Goal: Task Accomplishment & Management: Complete application form

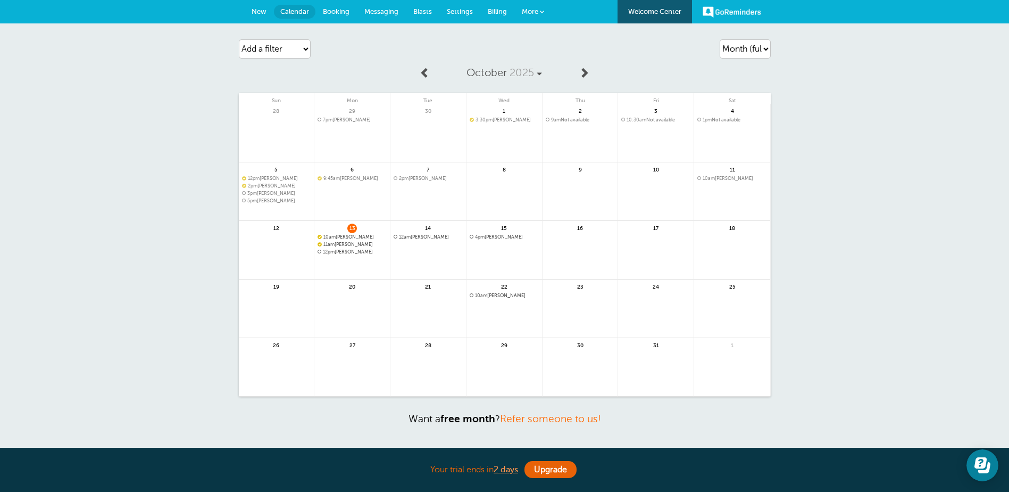
click at [257, 10] on span "New" at bounding box center [259, 11] width 15 height 8
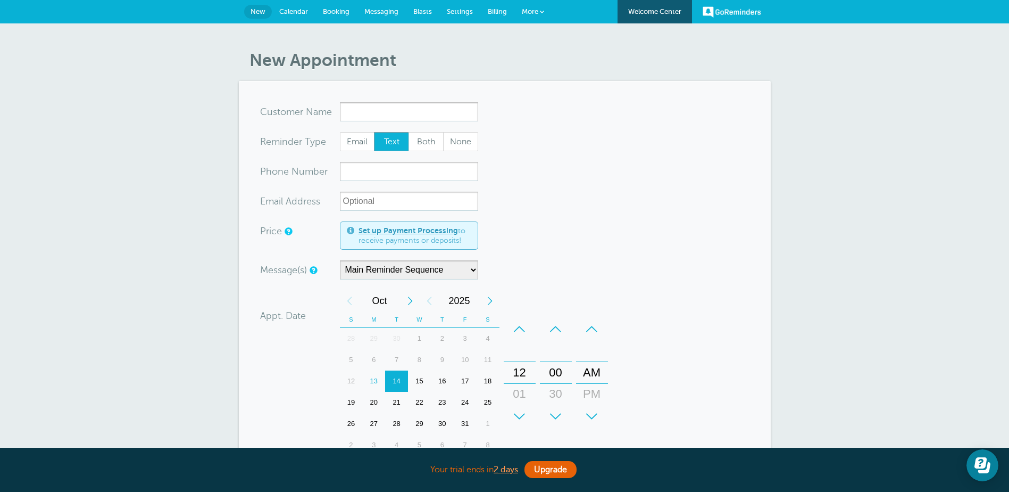
click at [419, 106] on input "x-no-autofill" at bounding box center [409, 111] width 138 height 19
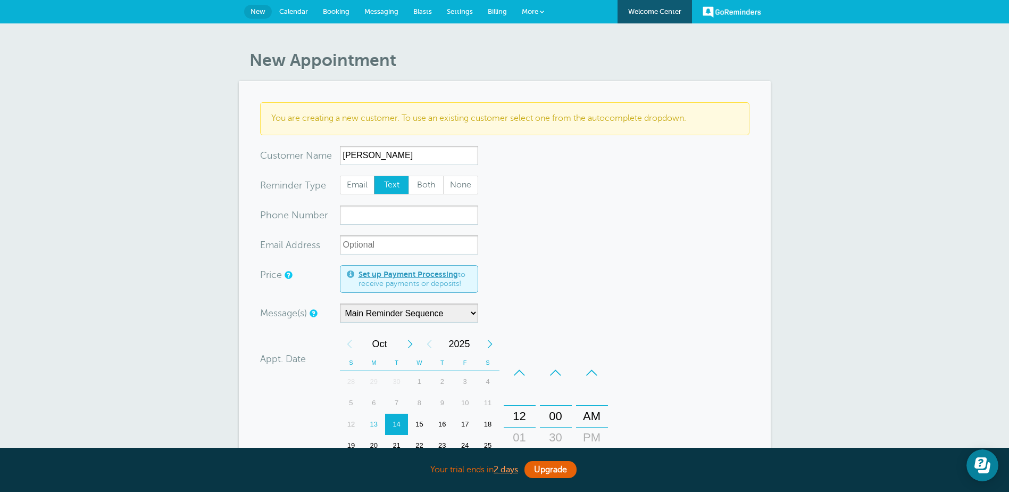
type input "Carol Ann Perry - Clinton"
click at [398, 217] on input "xxx-no-autofill" at bounding box center [409, 214] width 138 height 19
type input "7572323381"
drag, startPoint x: 452, startPoint y: 243, endPoint x: 436, endPoint y: 243, distance: 16.0
click at [447, 243] on input "xx-no-autofill" at bounding box center [409, 244] width 138 height 19
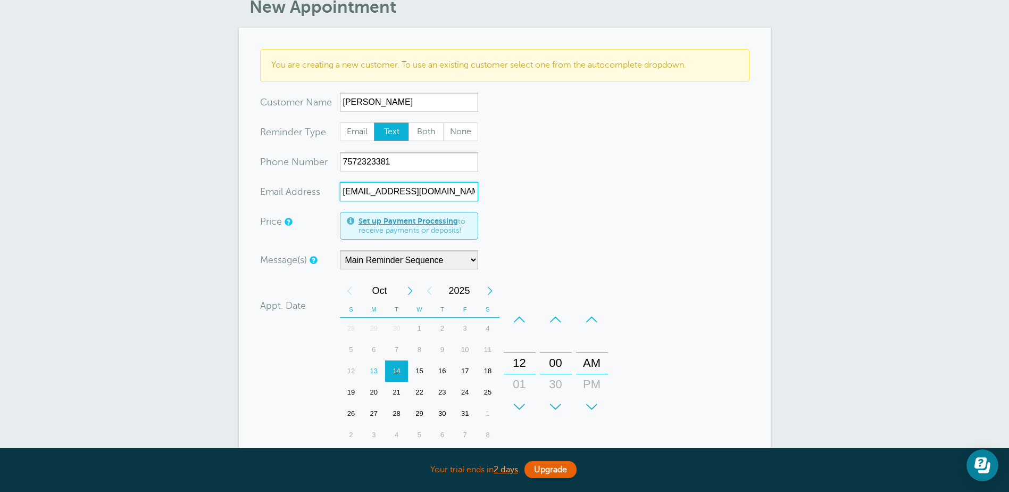
scroll to position [160, 0]
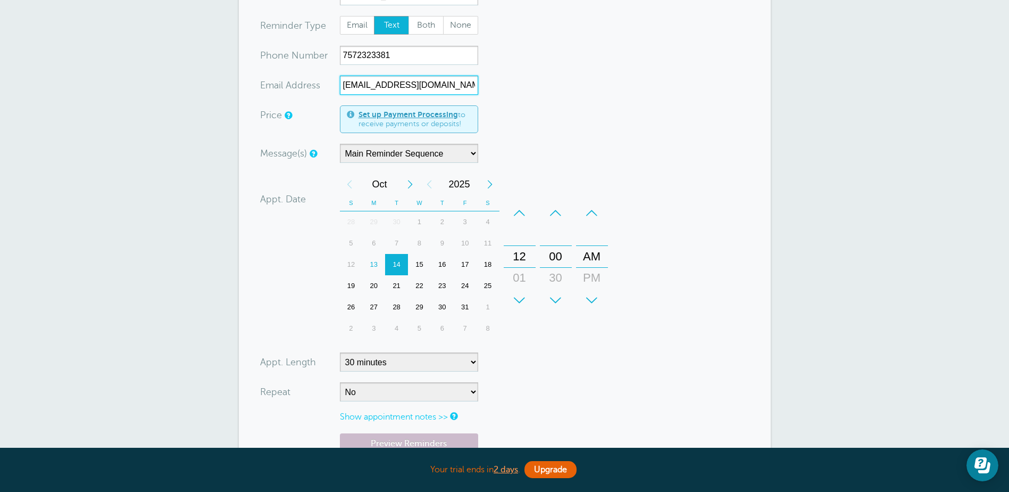
click at [394, 264] on div "14" at bounding box center [396, 264] width 23 height 21
click at [521, 297] on div "+" at bounding box center [520, 299] width 32 height 21
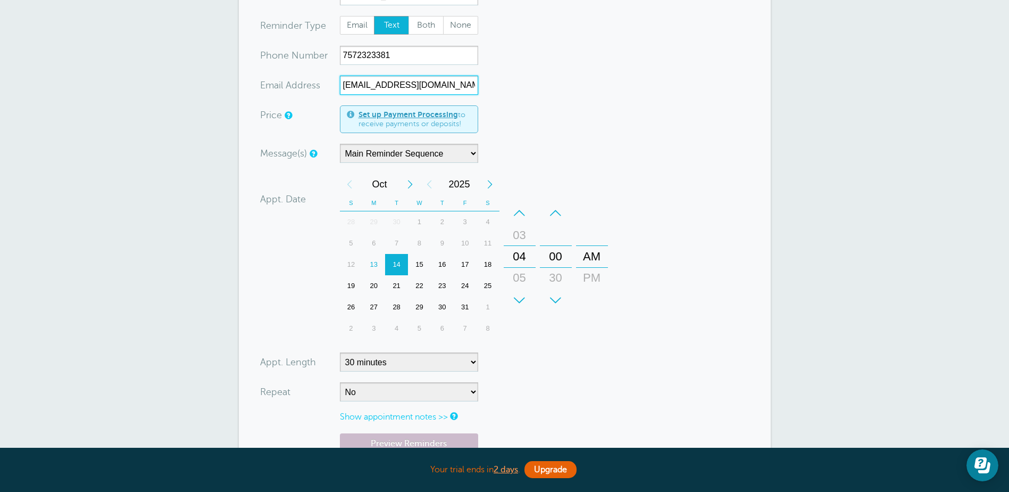
click at [589, 273] on div "PM" at bounding box center [592, 277] width 26 height 21
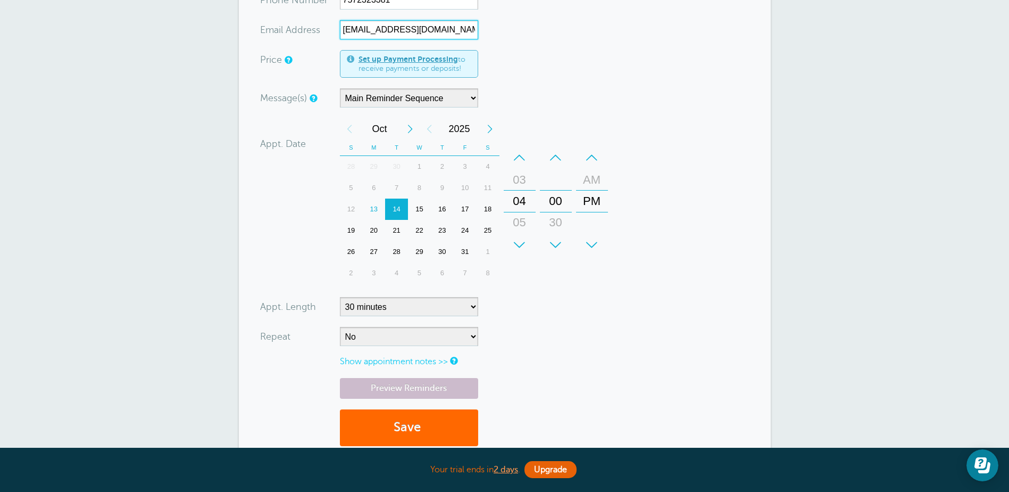
scroll to position [319, 0]
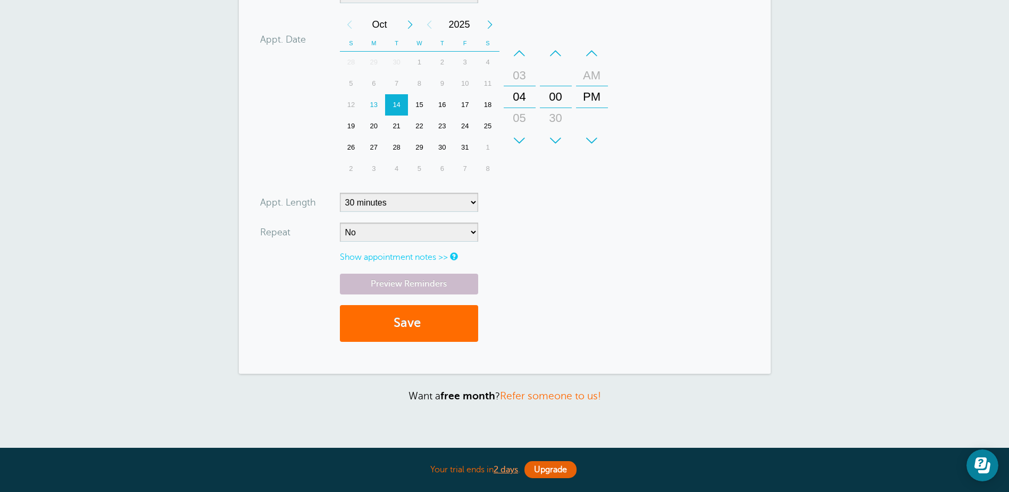
type input "kakaperry38@yahoo.com"
click at [415, 316] on button "Save" at bounding box center [409, 323] width 138 height 37
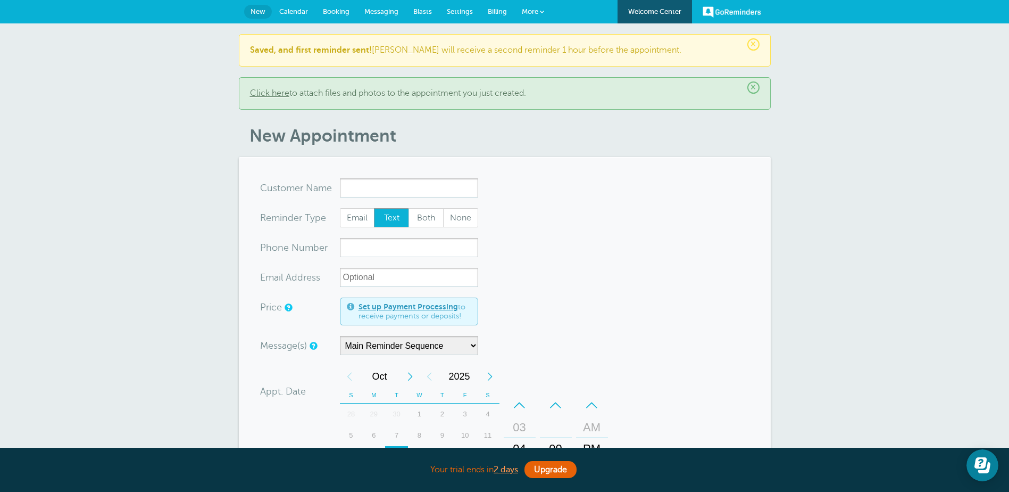
click at [292, 15] on link "Calendar" at bounding box center [294, 11] width 44 height 23
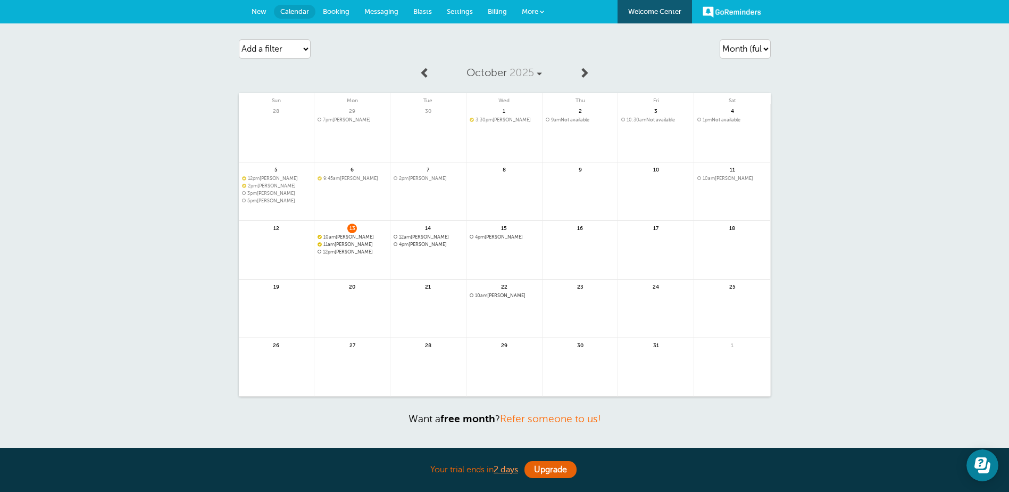
click at [418, 236] on span "12am Latonya Ross" at bounding box center [428, 237] width 69 height 6
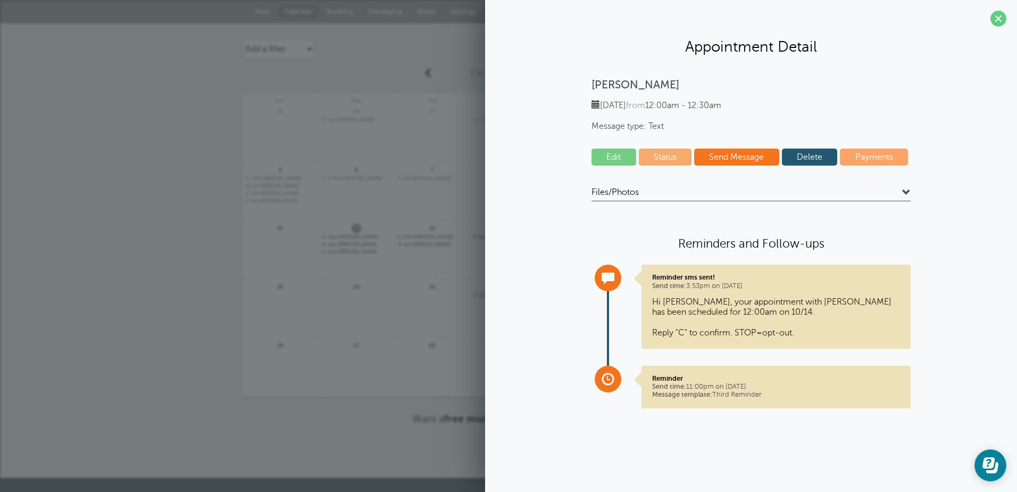
click at [614, 152] on link "Edit" at bounding box center [614, 156] width 45 height 17
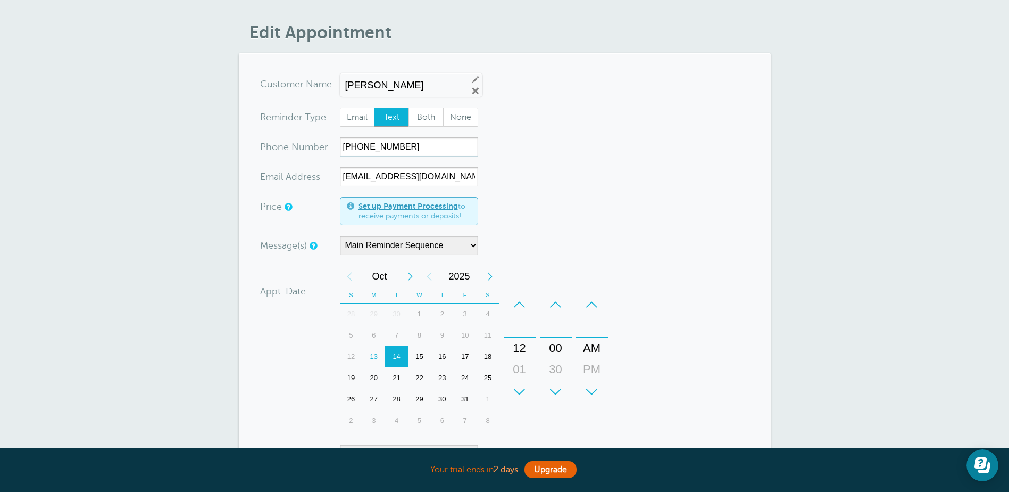
scroll to position [53, 0]
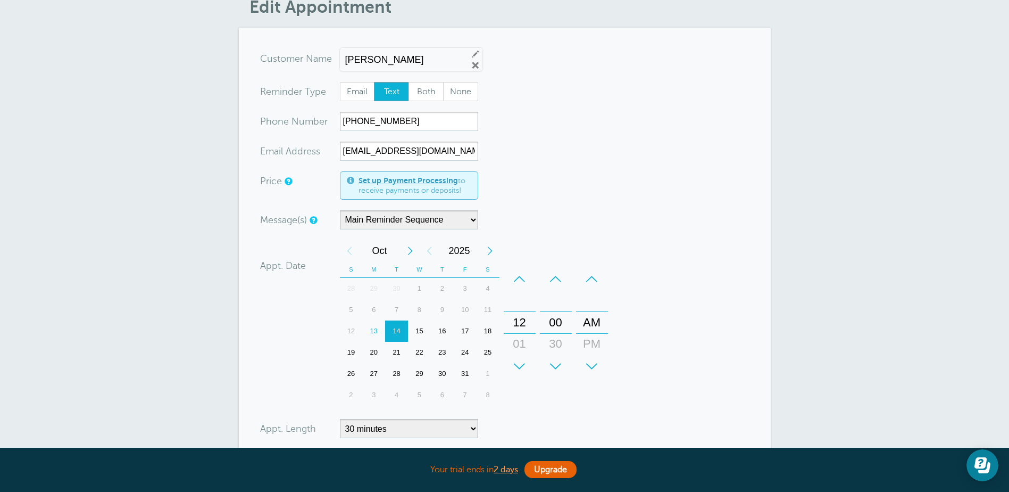
click at [595, 339] on div "PM" at bounding box center [592, 343] width 26 height 21
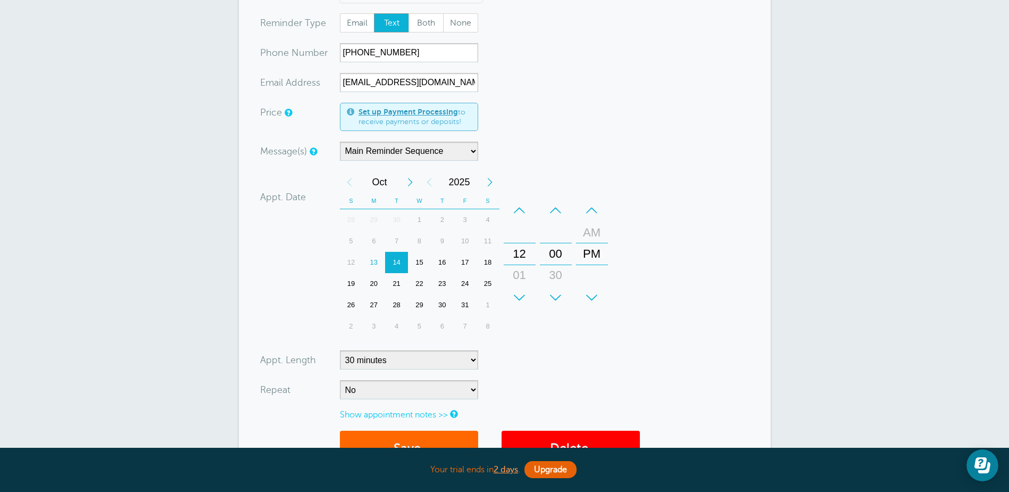
scroll to position [213, 0]
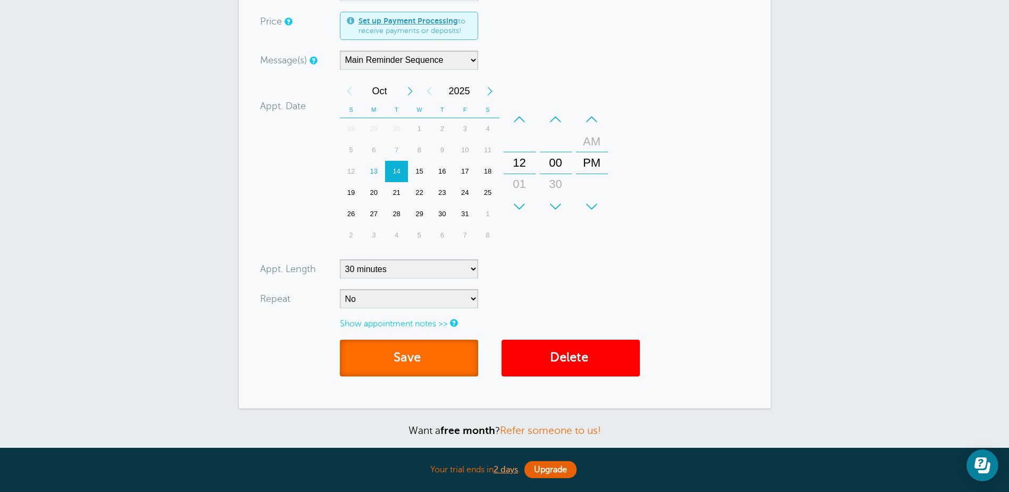
click at [399, 358] on button "Save" at bounding box center [409, 357] width 138 height 37
